Goal: Task Accomplishment & Management: Manage account settings

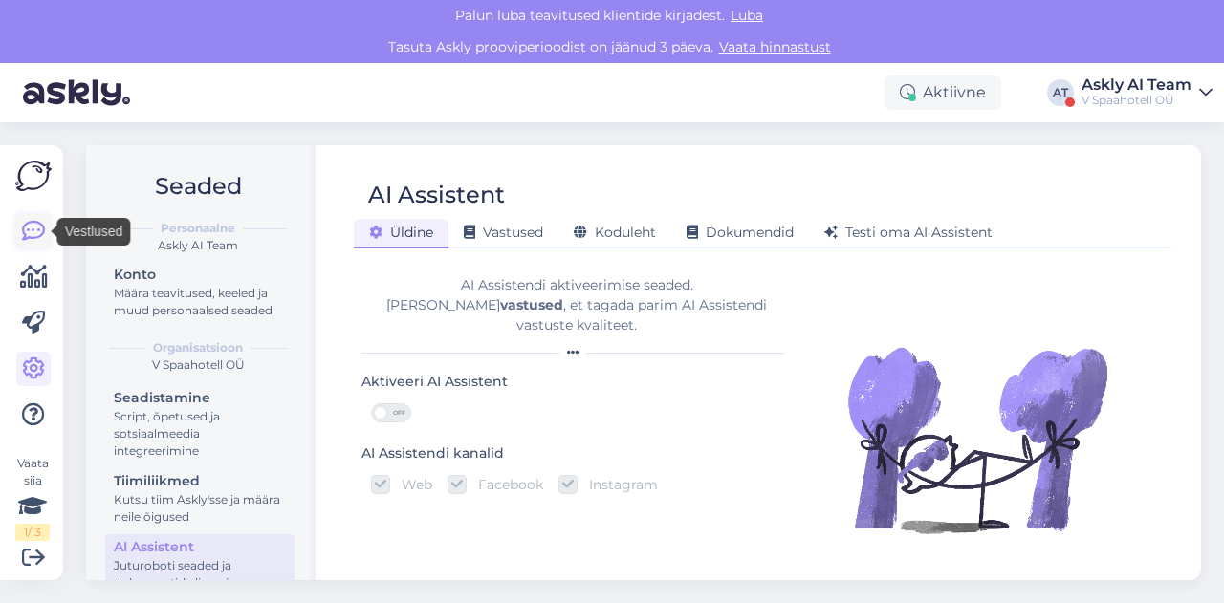
click at [31, 235] on icon at bounding box center [33, 231] width 23 height 23
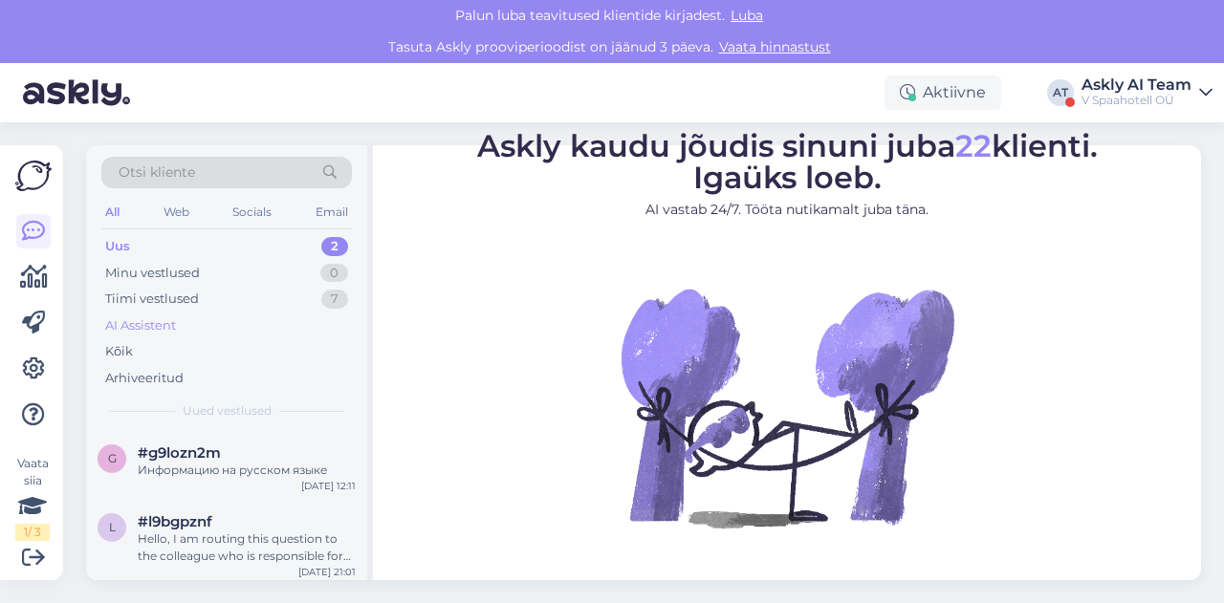
click at [182, 318] on div "AI Assistent" at bounding box center [226, 326] width 250 height 27
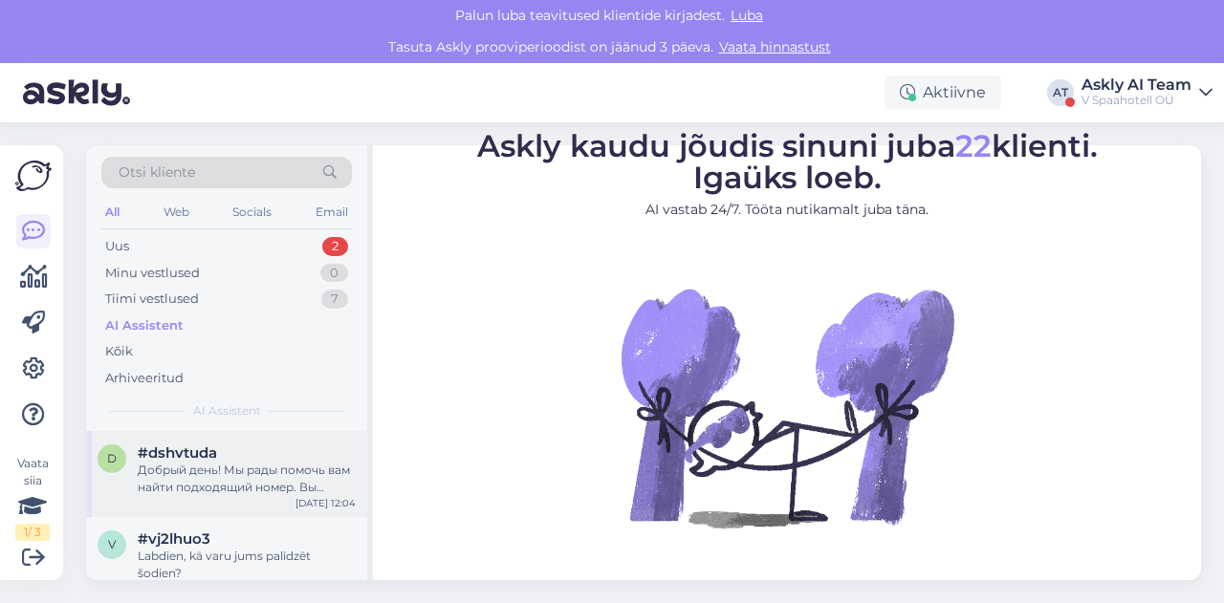
click at [247, 462] on div "Добрый день! Мы рады помочь вам найти подходящий номер. Вы можете использовать …" at bounding box center [247, 479] width 218 height 34
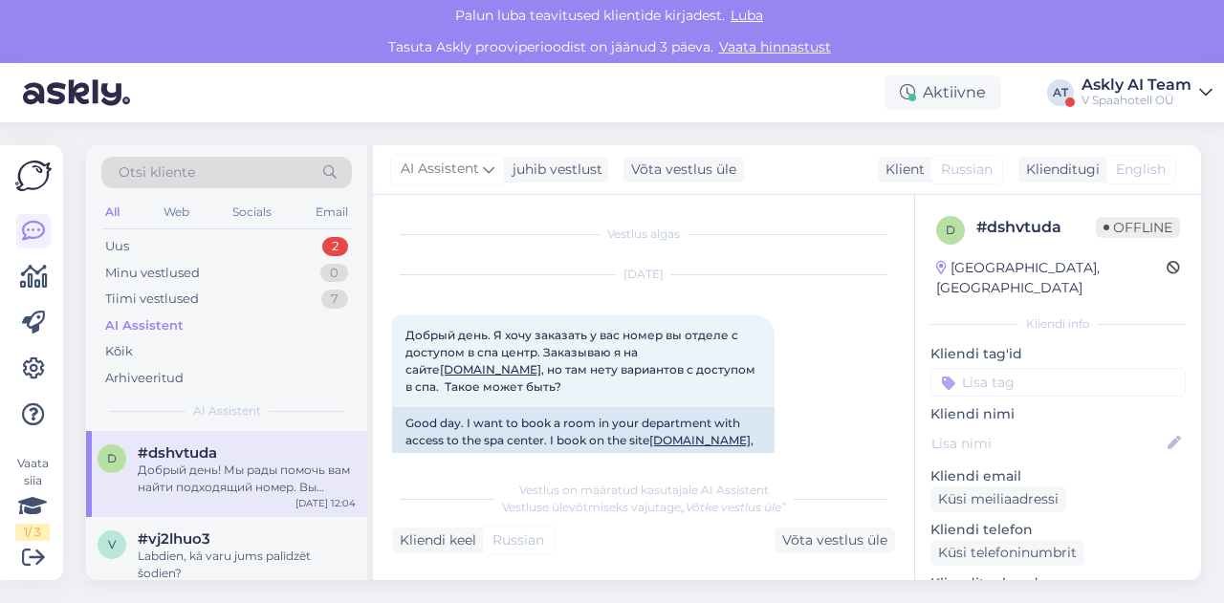
scroll to position [264, 0]
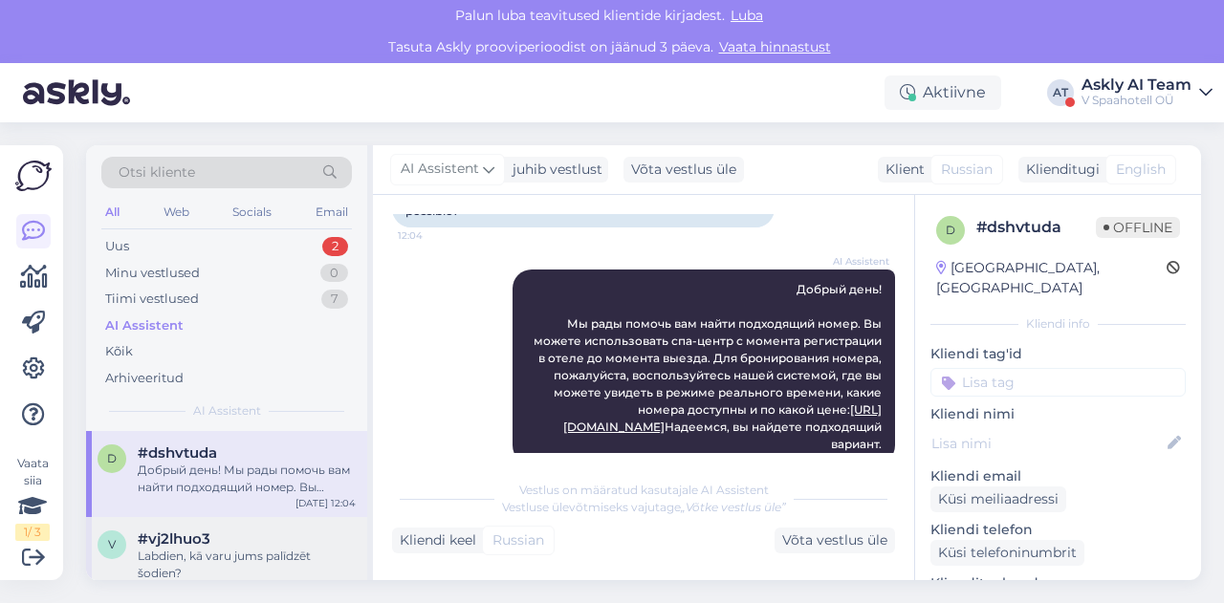
click at [184, 535] on span "#vj2lhuo3" at bounding box center [174, 539] width 73 height 17
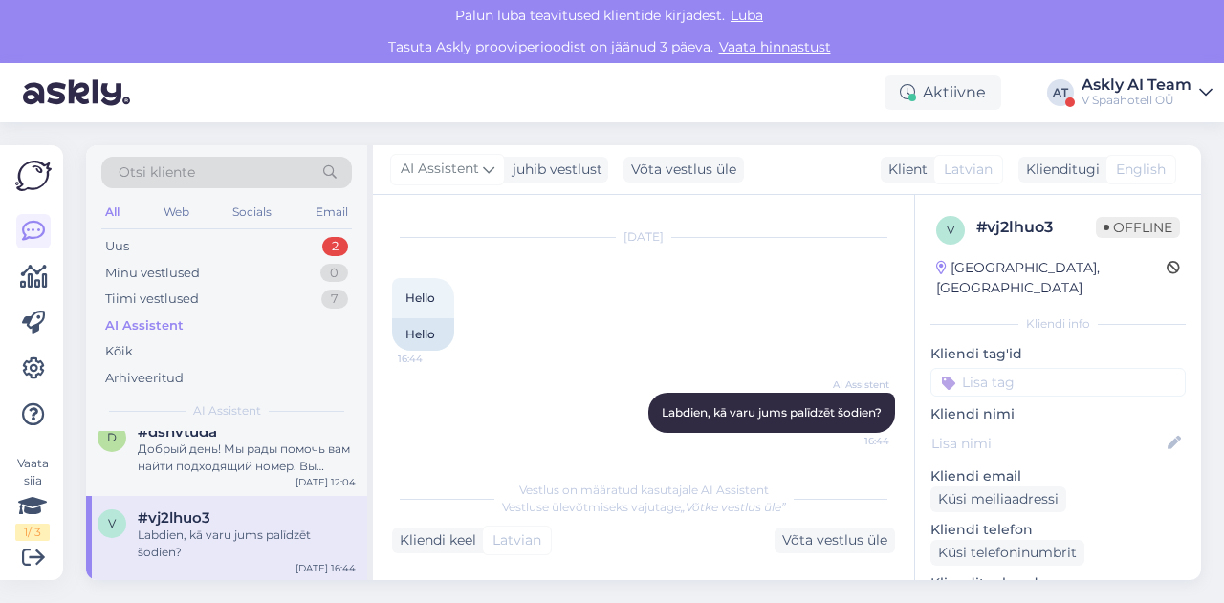
scroll to position [0, 0]
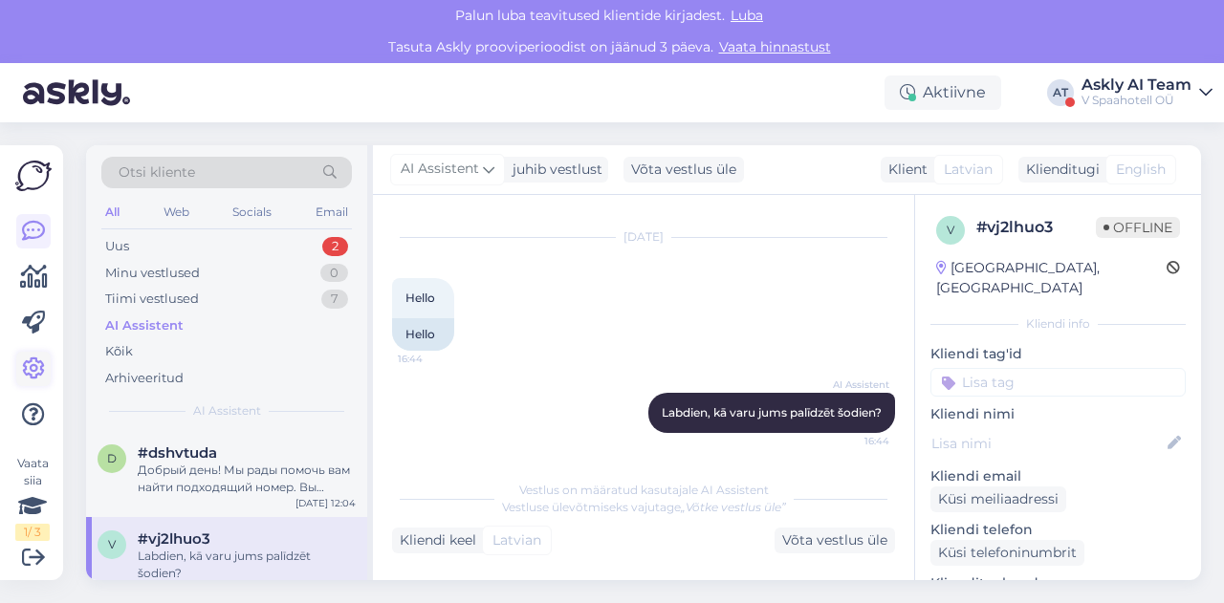
click at [40, 353] on link at bounding box center [33, 369] width 34 height 34
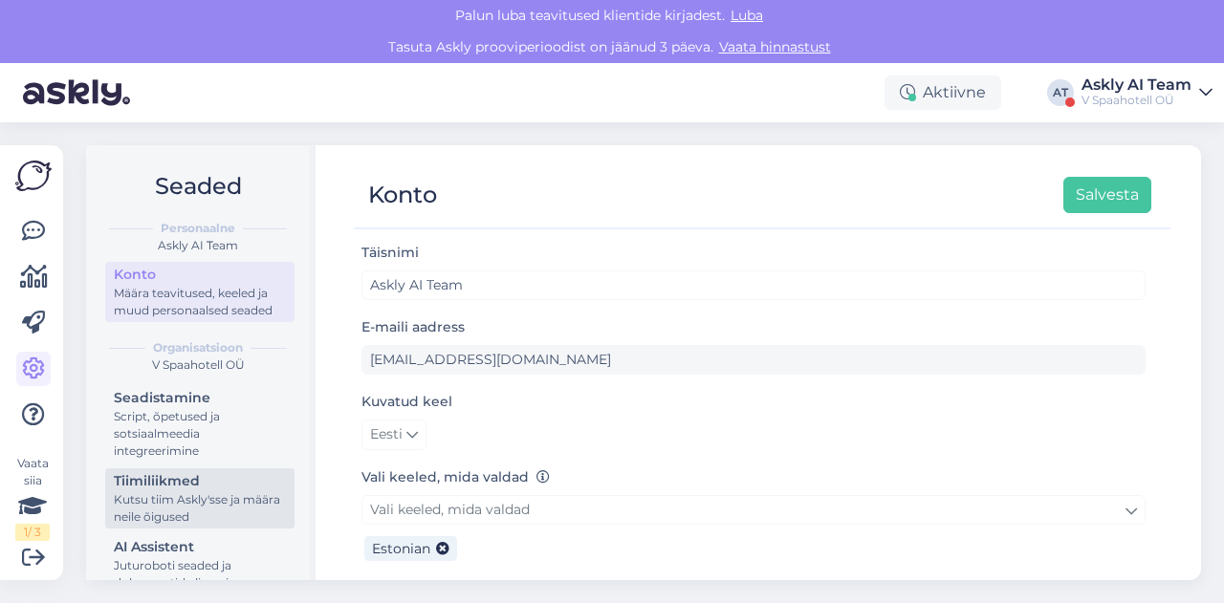
scroll to position [48, 0]
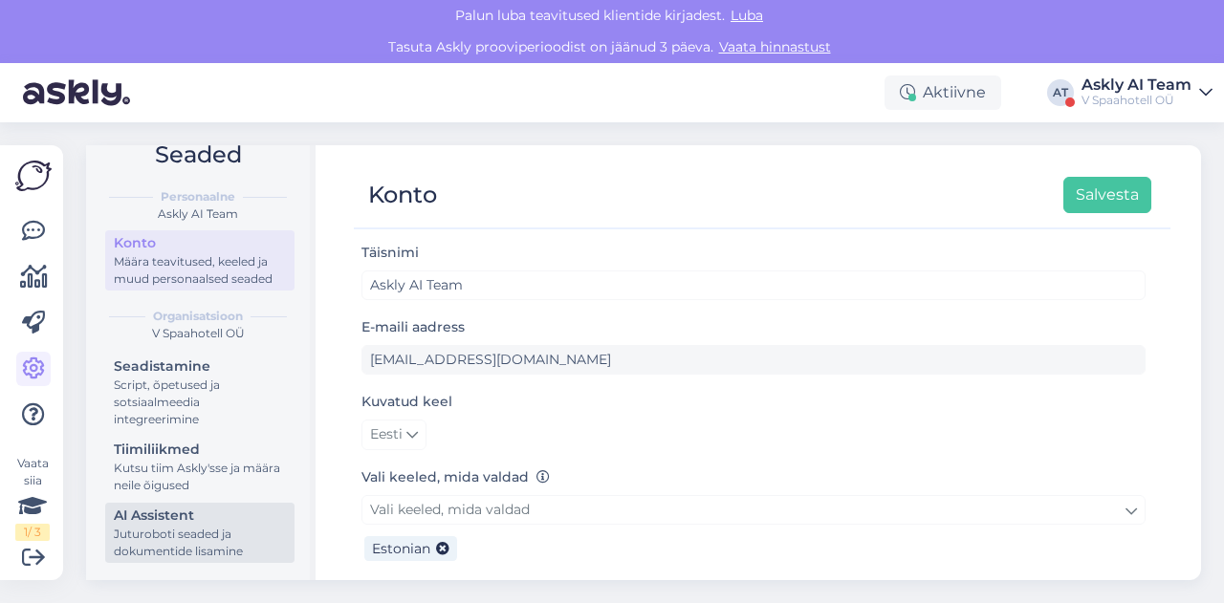
click at [170, 519] on div "AI Assistent" at bounding box center [200, 516] width 172 height 20
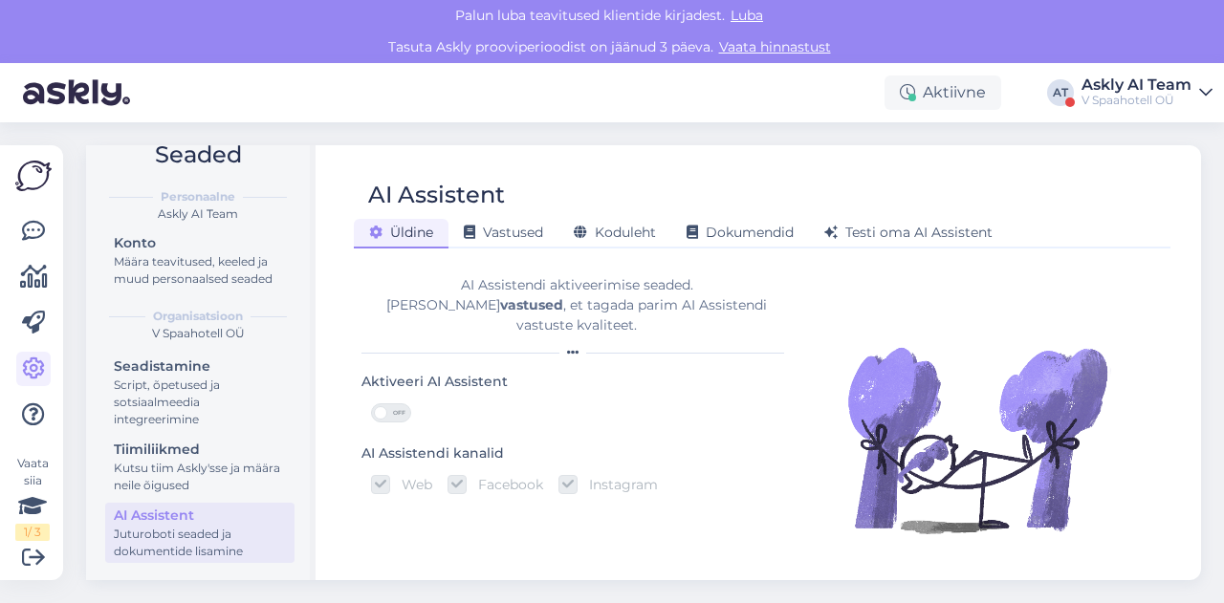
click at [651, 250] on div "AI Assistent [PERSON_NAME] Vastused Koduleht Dokumendid [PERSON_NAME] oma AI As…" at bounding box center [762, 362] width 878 height 435
click at [629, 228] on span "Koduleht" at bounding box center [615, 232] width 82 height 17
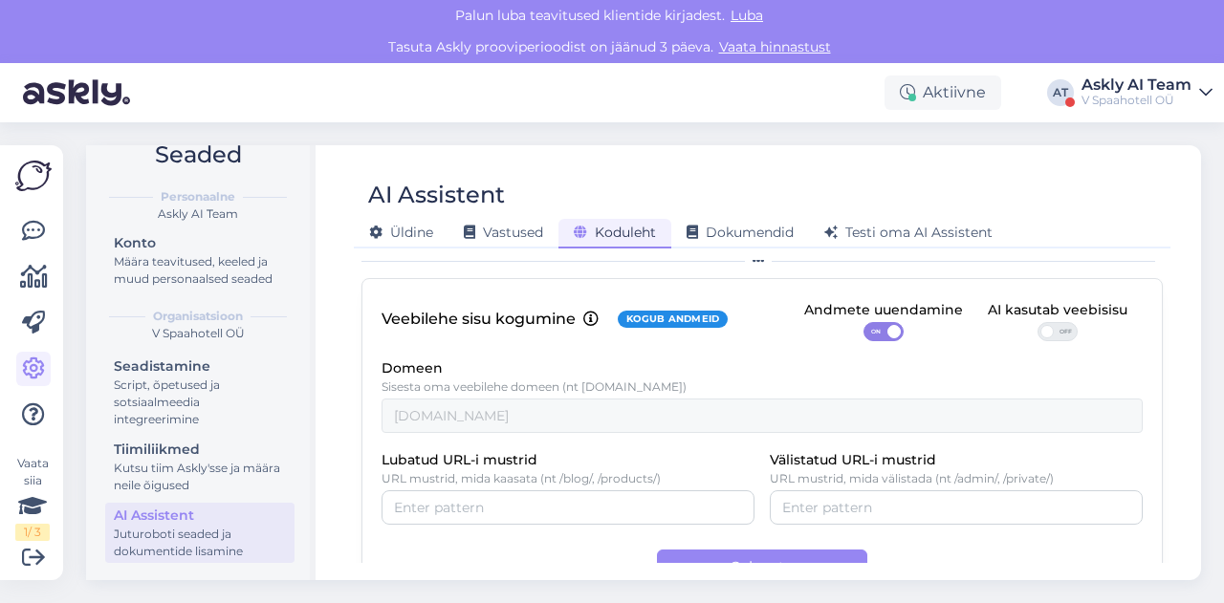
scroll to position [124, 0]
click at [1053, 339] on span "OFF" at bounding box center [1064, 331] width 23 height 17
click at [1037, 322] on input "OFF" at bounding box center [1037, 322] width 0 height 0
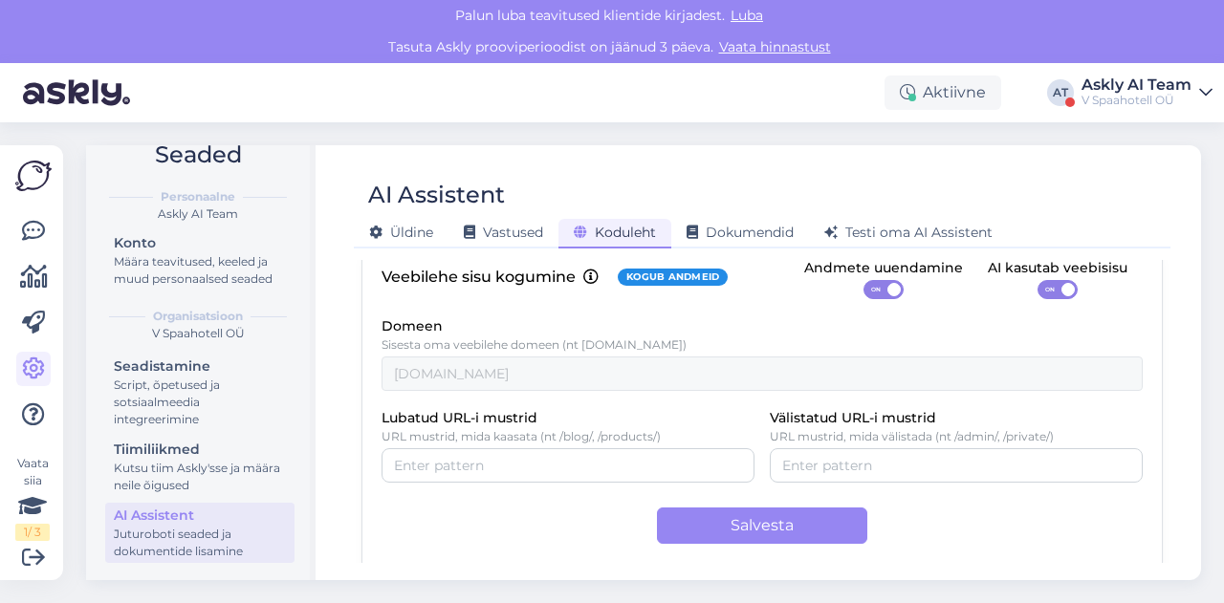
scroll to position [175, 0]
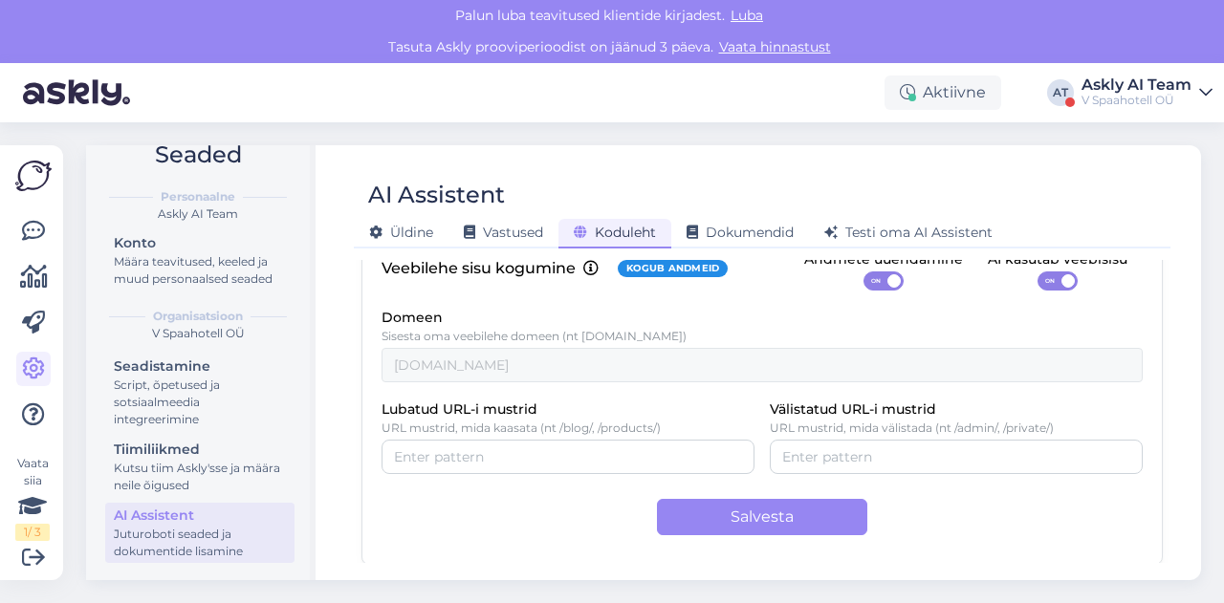
click at [740, 536] on div "Veebilehe sisu kogumine Kogub andmeid Andmete uuendamine ON AI kasutab veebisis…" at bounding box center [761, 396] width 801 height 337
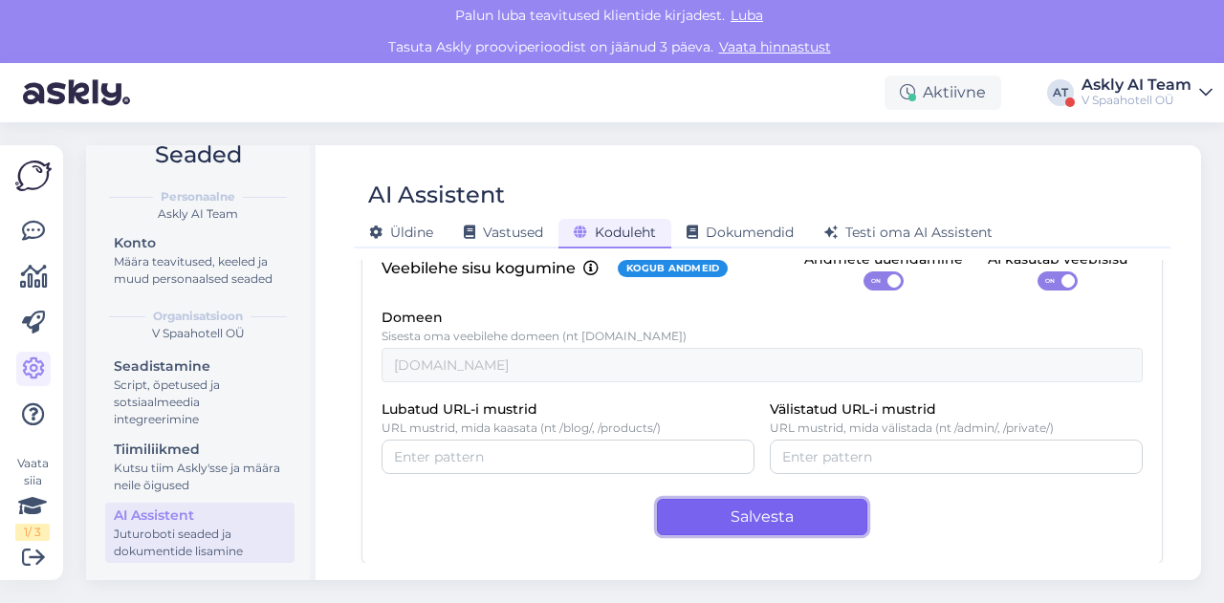
click at [724, 519] on button "Salvesta" at bounding box center [762, 517] width 210 height 36
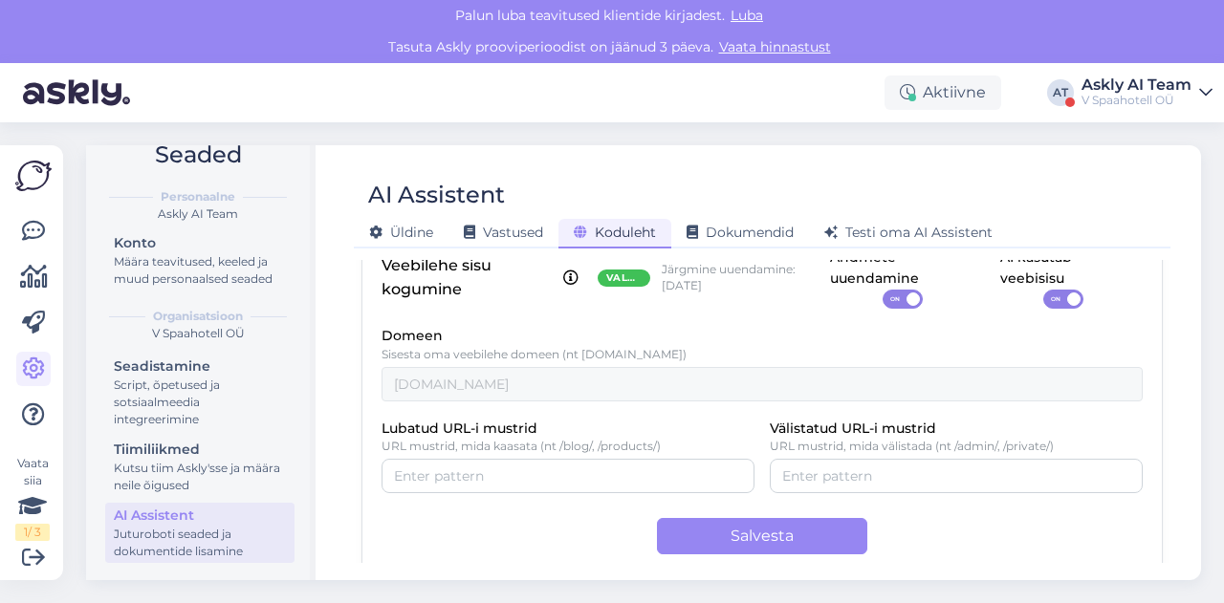
scroll to position [172, 0]
